Goal: Communication & Community: Participate in discussion

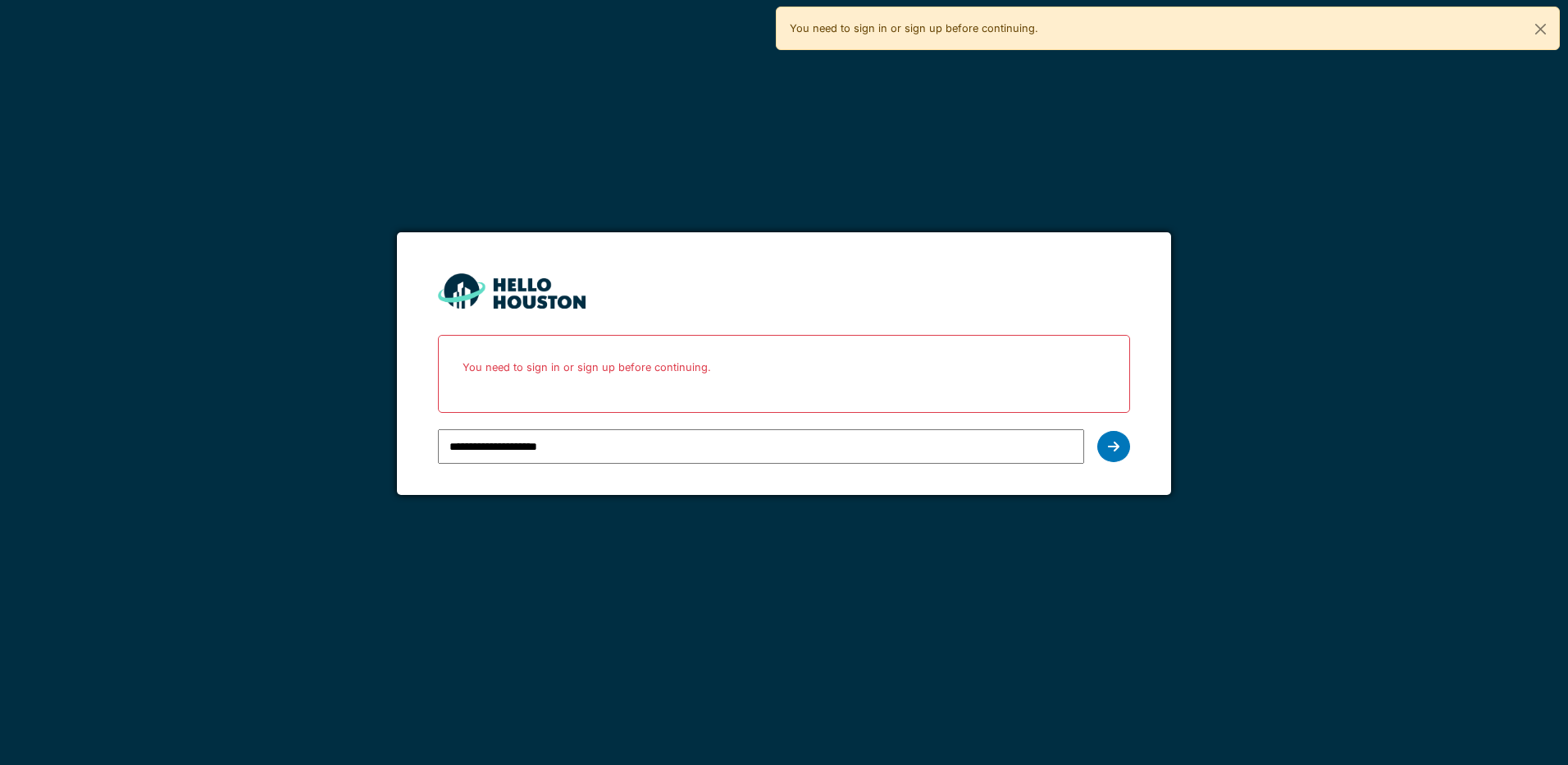
type input "**********"
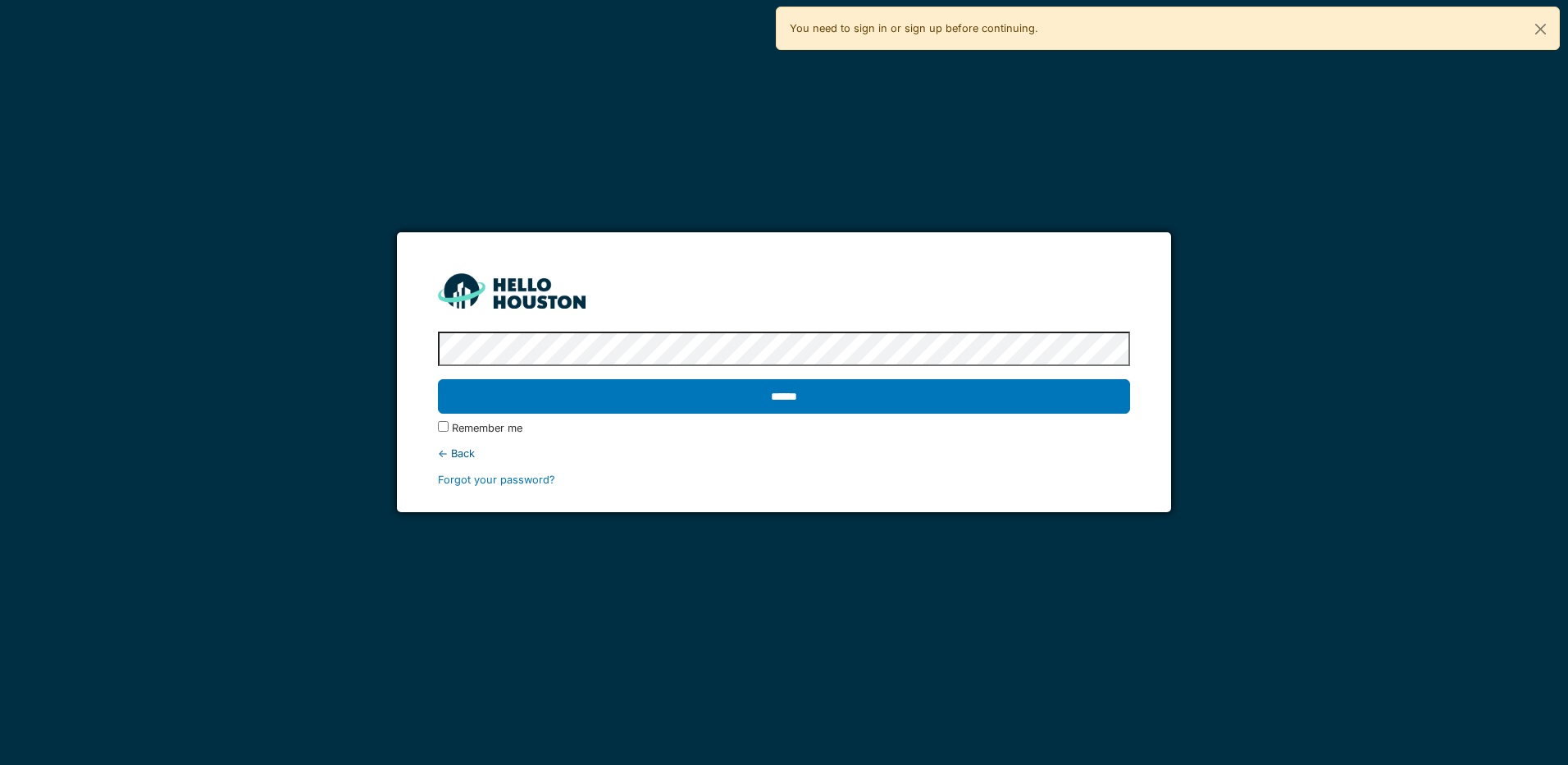
click at [438, 379] on input "******" at bounding box center [783, 396] width 692 height 34
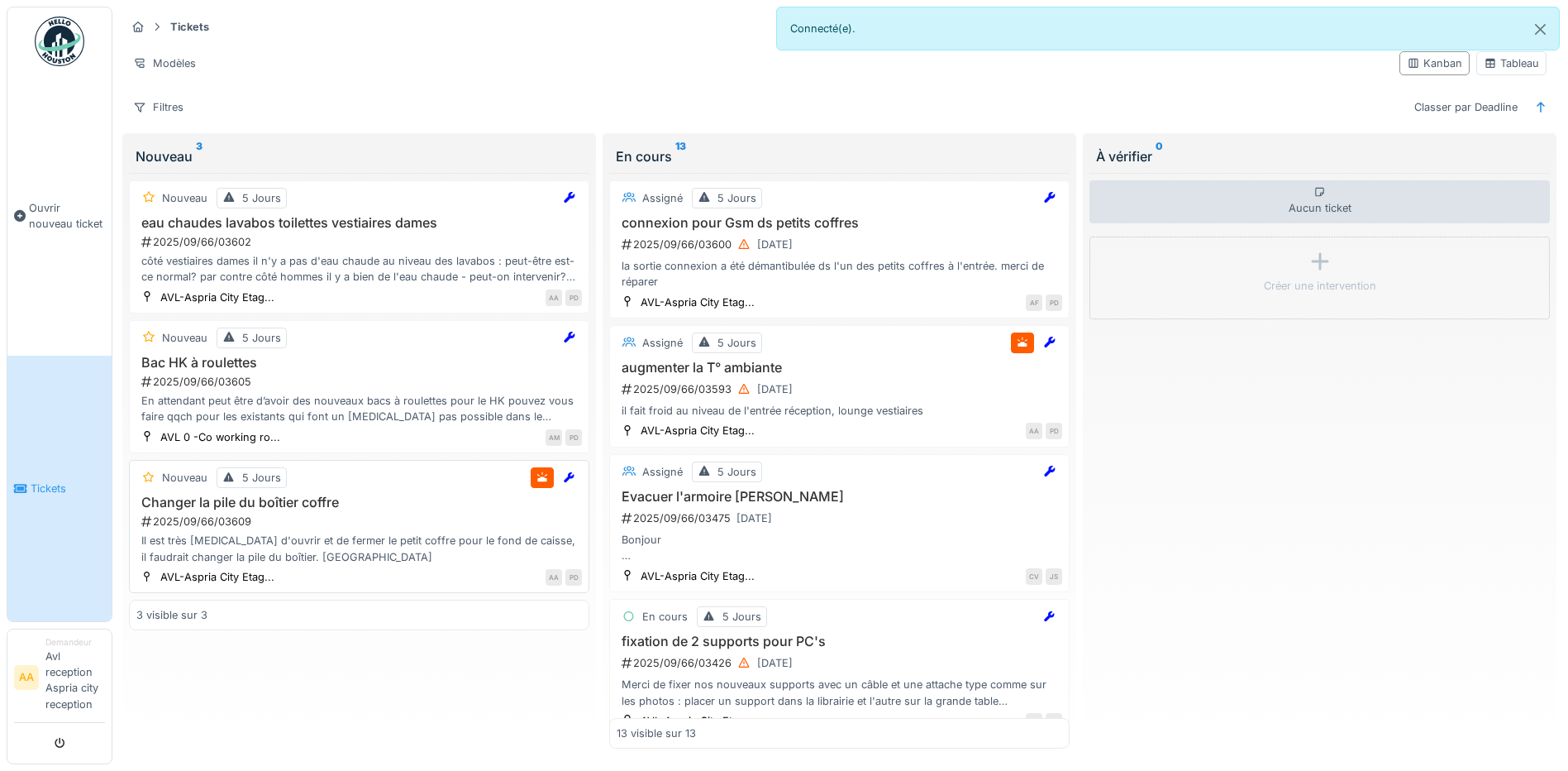
click at [322, 537] on div "Il est très [MEDICAL_DATA] d'ouvrir et de fermer le petit coffre pour le fond d…" at bounding box center [360, 548] width 446 height 31
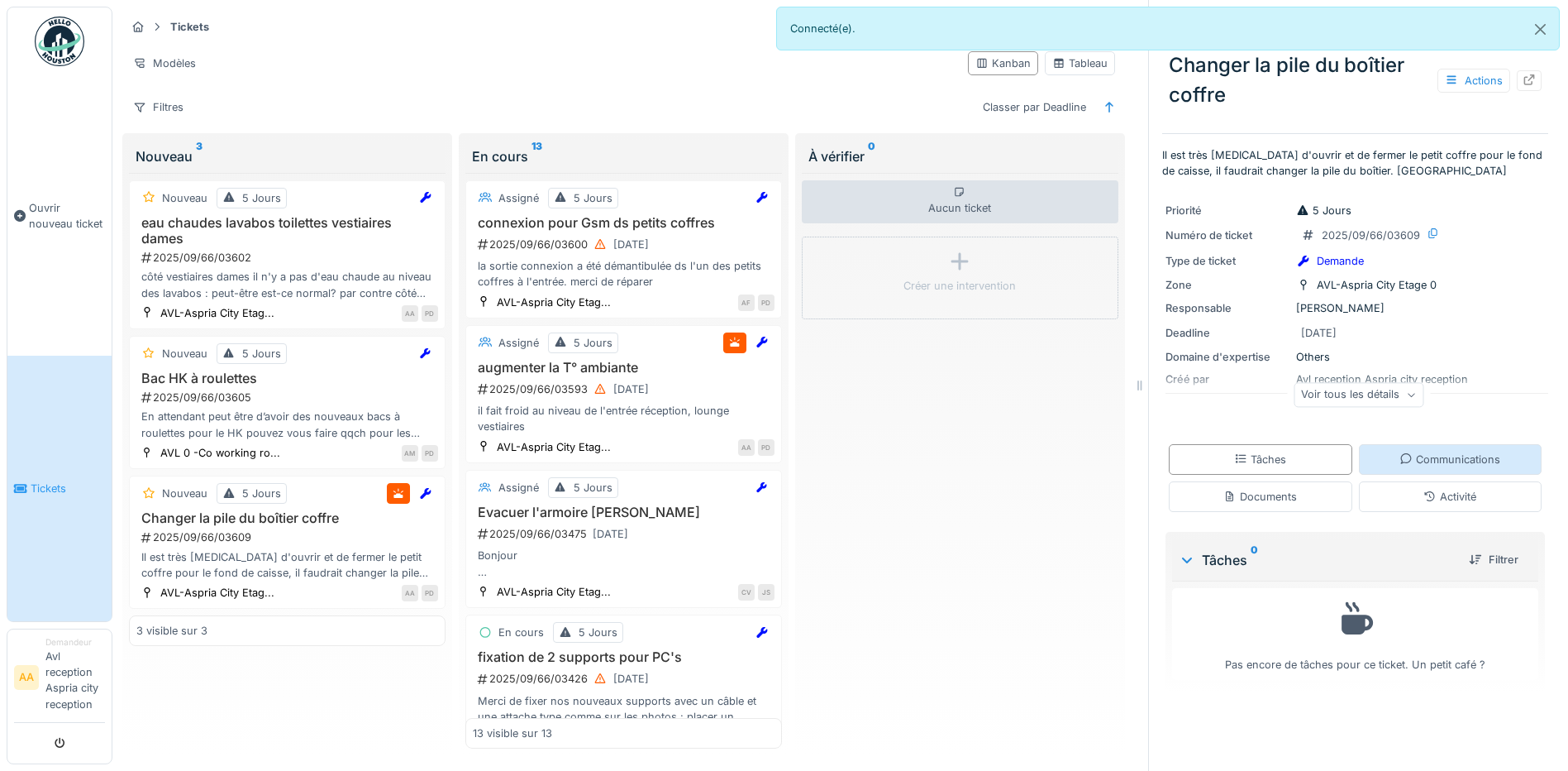
click at [1433, 462] on div "Communications" at bounding box center [1450, 459] width 101 height 16
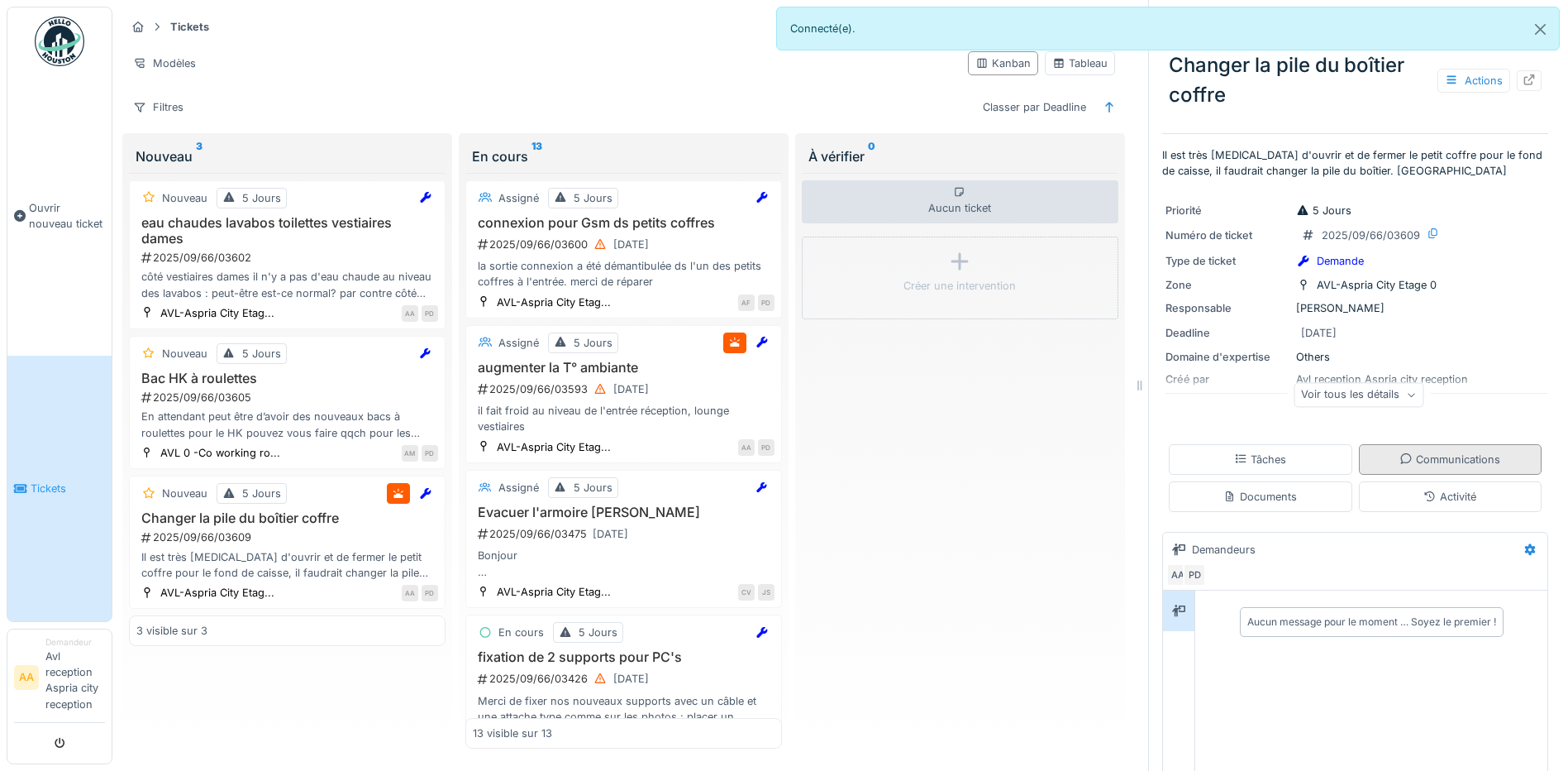
scroll to position [12, 0]
click at [1214, 566] on div "AA PD" at bounding box center [1352, 575] width 371 height 23
click at [1199, 628] on div "Aucun message pour le moment … Soyez le premier !" at bounding box center [1371, 621] width 345 height 42
click at [1247, 615] on div "Aucun message pour le moment … Soyez le premier !" at bounding box center [1372, 622] width 249 height 15
click at [1172, 606] on icon at bounding box center [1178, 611] width 13 height 11
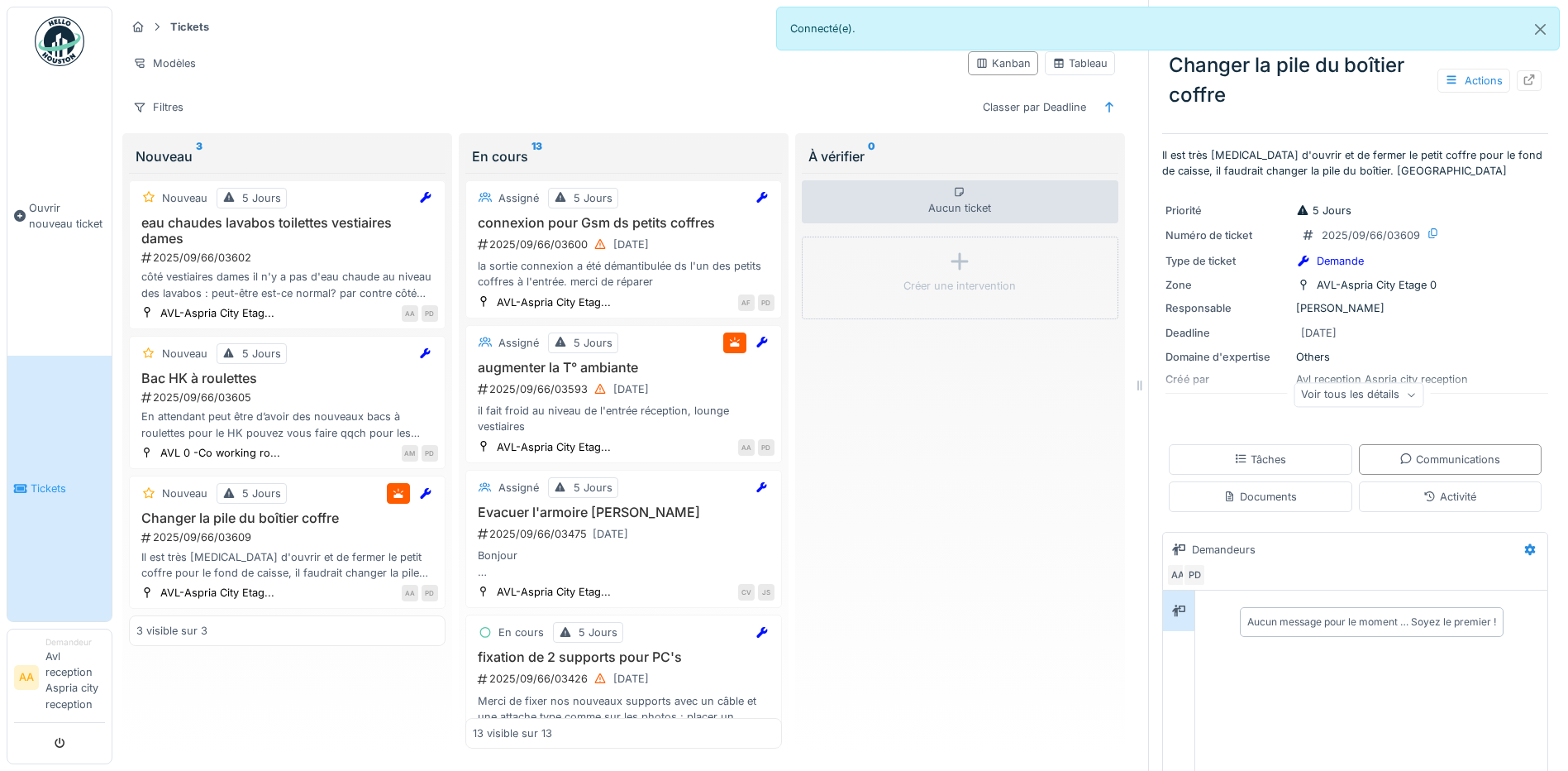
click at [1216, 648] on div "Aucun message pour le moment … Soyez le premier !" at bounding box center [1371, 727] width 352 height 274
click at [1374, 742] on div "Aucun message pour le moment … Soyez le premier !" at bounding box center [1371, 727] width 352 height 274
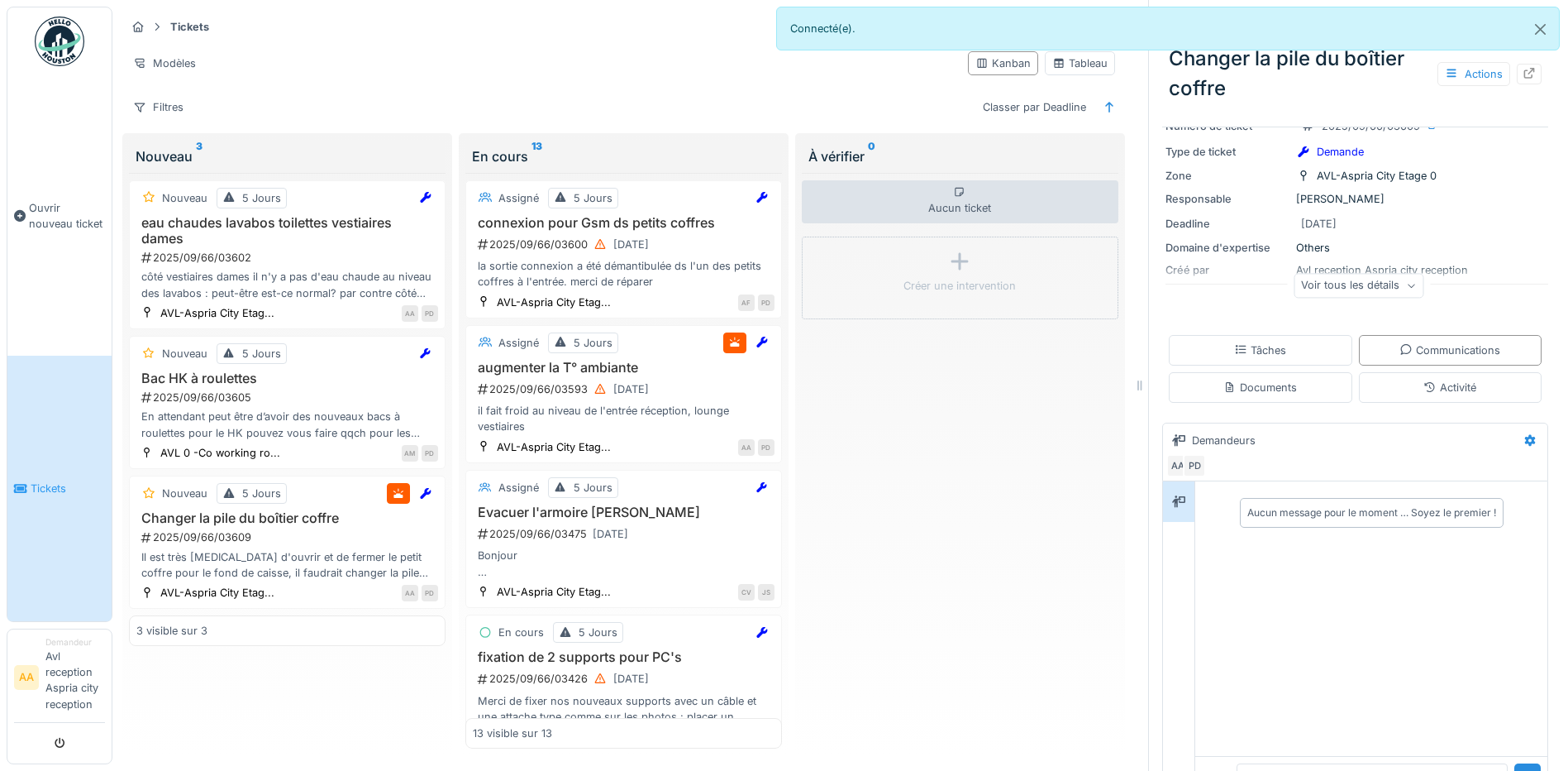
scroll to position [175, 0]
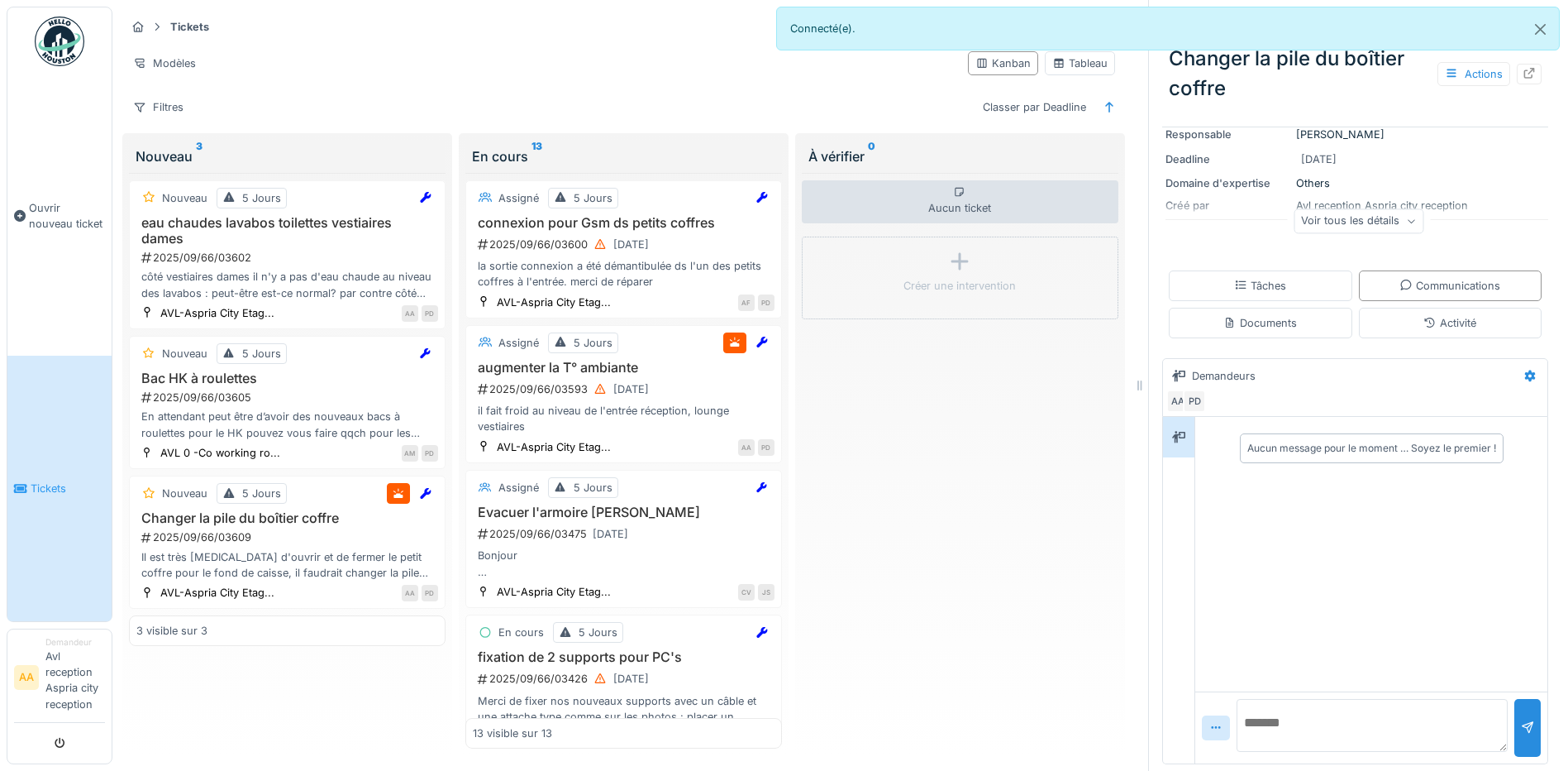
click at [1266, 713] on textarea at bounding box center [1372, 726] width 271 height 53
type textarea "**********"
click at [1521, 719] on div at bounding box center [1527, 727] width 13 height 16
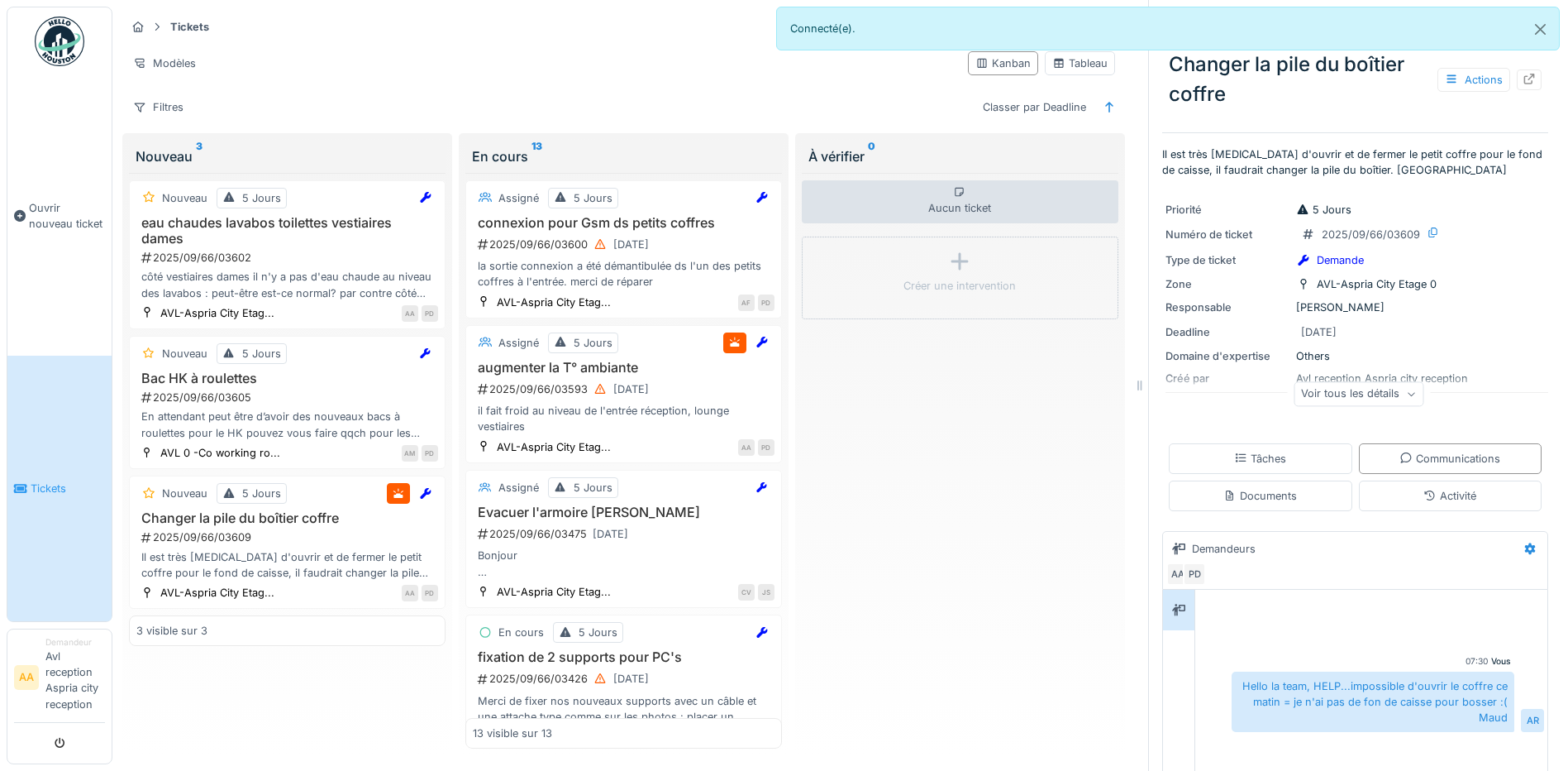
scroll to position [0, 0]
